Goal: Find specific page/section: Find specific page/section

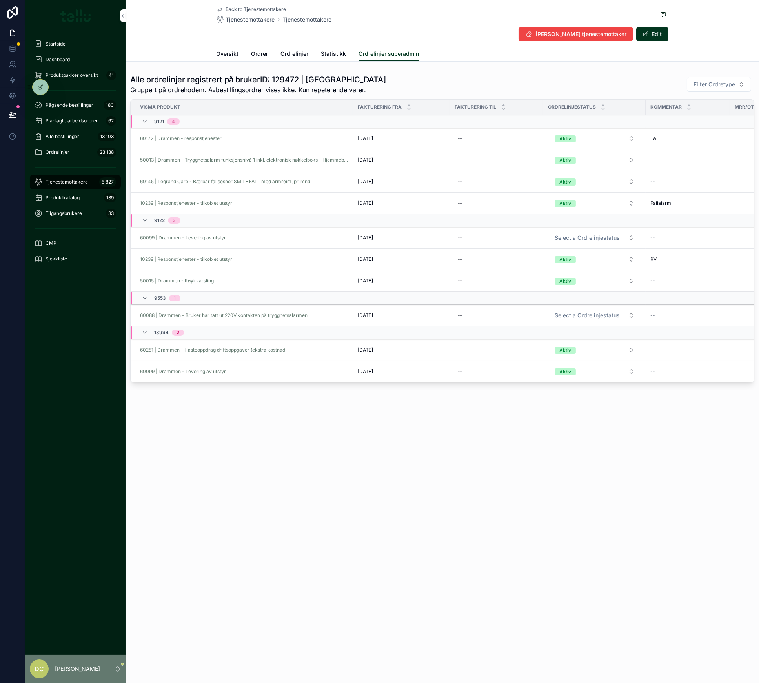
click at [60, 182] on span "Tjenestemottakere" at bounding box center [66, 182] width 42 height 6
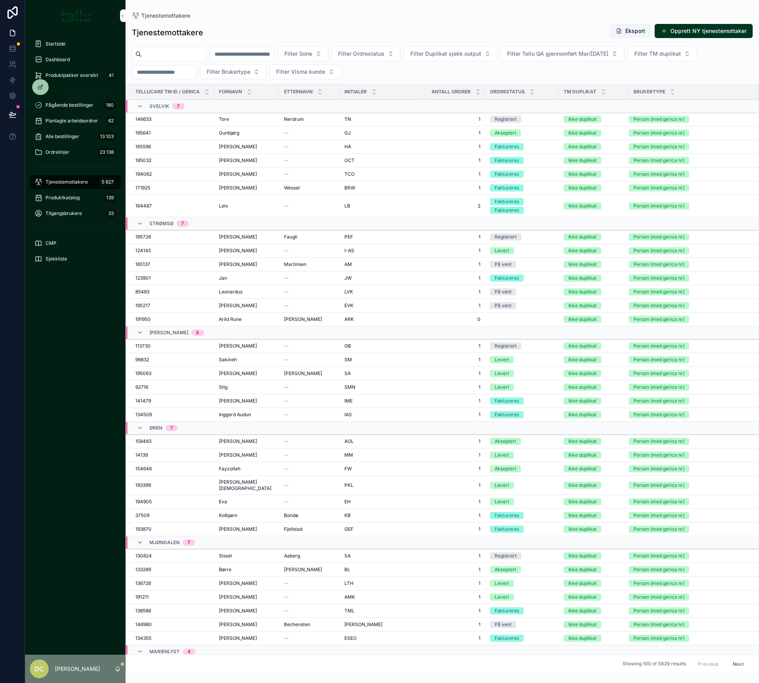
click at [274, 53] on input "scrollable content" at bounding box center [242, 54] width 64 height 11
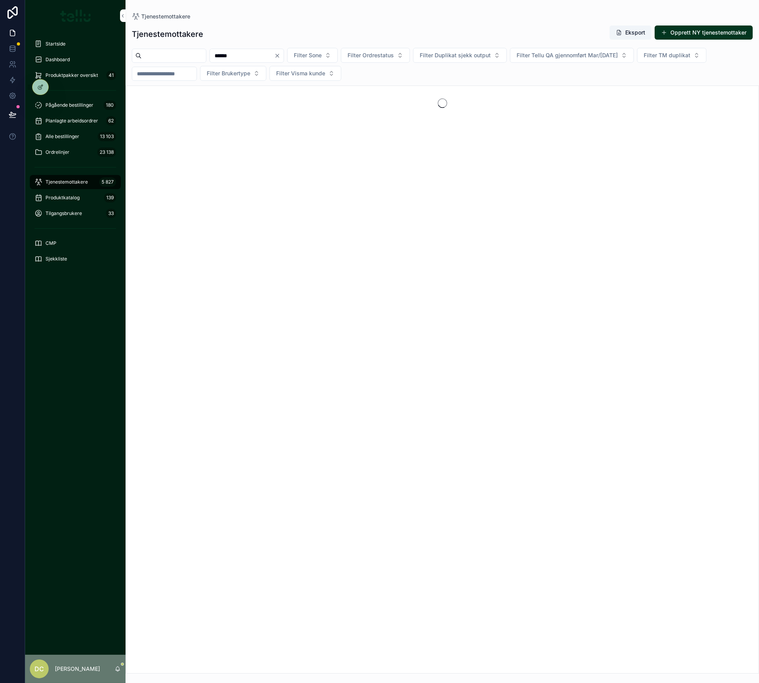
type input "******"
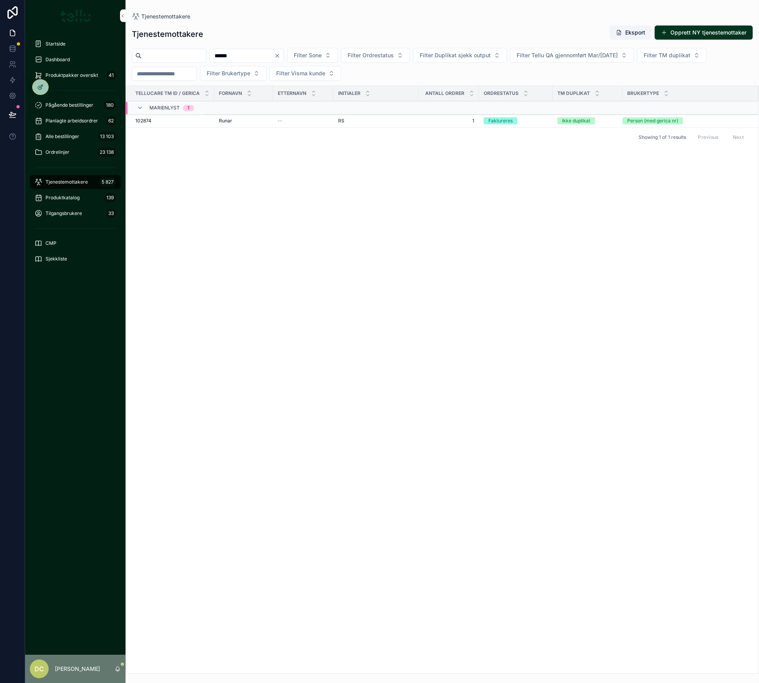
click at [241, 125] on td "[PERSON_NAME]" at bounding box center [243, 121] width 59 height 14
click at [248, 122] on div "[PERSON_NAME]" at bounding box center [243, 121] width 49 height 6
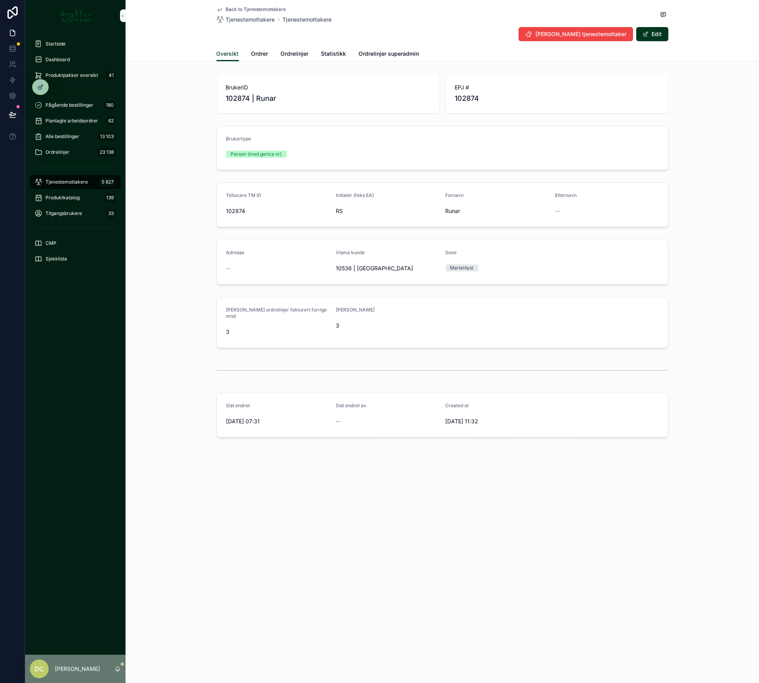
click at [257, 50] on span "Ordrer" at bounding box center [259, 54] width 17 height 8
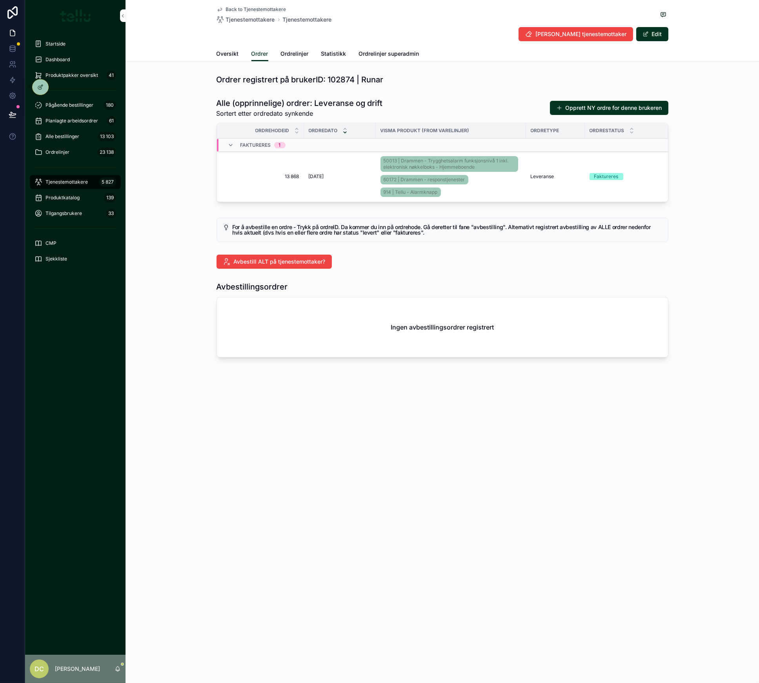
drag, startPoint x: 60, startPoint y: 140, endPoint x: 68, endPoint y: 138, distance: 8.5
click at [60, 140] on div "Alle bestillinger 13 103" at bounding box center [76, 136] width 82 height 13
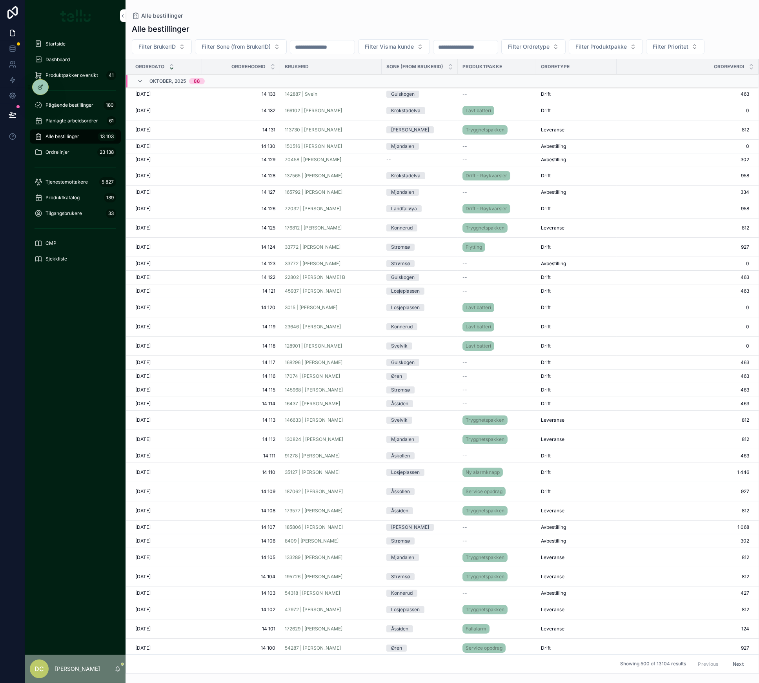
click at [414, 45] on span "Filter Visma kunde" at bounding box center [389, 47] width 49 height 8
